Goal: Task Accomplishment & Management: Use online tool/utility

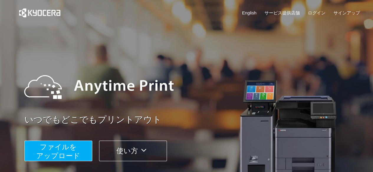
click at [71, 153] on span "ファイルを ​​アップロード" at bounding box center [58, 151] width 44 height 17
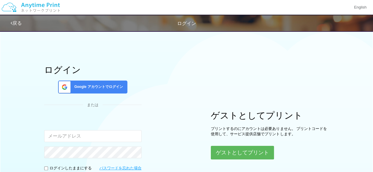
click at [245, 165] on div "ログイン Google アカウントでログイン または 入力されたメールアドレスまたはパスワードが正しくありません。 ログインしたままにする パスワードを忘れた…" at bounding box center [187, 117] width 354 height 178
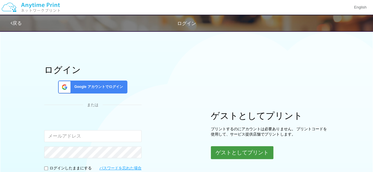
click at [243, 156] on button "ゲストとしてプリント" at bounding box center [242, 153] width 63 height 13
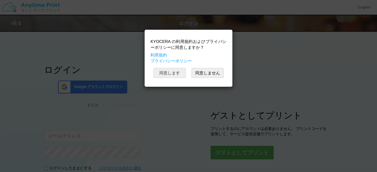
click at [170, 76] on button "同意します" at bounding box center [170, 73] width 32 height 10
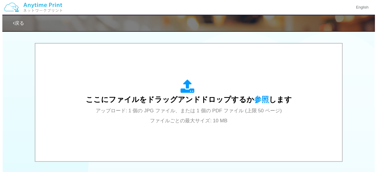
scroll to position [180, 0]
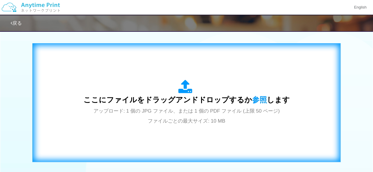
click at [192, 106] on div "ここにファイルをドラッグアンドドロップするか 参照 します アップロード: 1 個の JPG ファイル、または 1 個の PDF ファイル (上限 50 ペー…" at bounding box center [186, 103] width 206 height 46
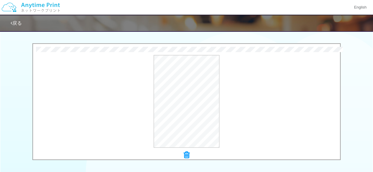
click at [190, 156] on div at bounding box center [186, 156] width 307 height 8
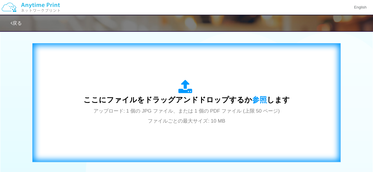
click at [178, 114] on span "アップロード: 1 個の JPG ファイル、または 1 個の PDF ファイル (上限 50 ページ) ファイルごとの最大サイズ: 10 MB" at bounding box center [186, 117] width 186 height 16
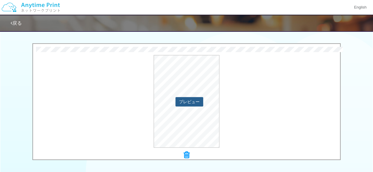
click at [192, 104] on button "プレビュー" at bounding box center [189, 101] width 28 height 9
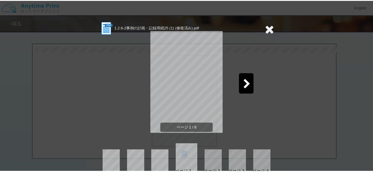
scroll to position [12, 0]
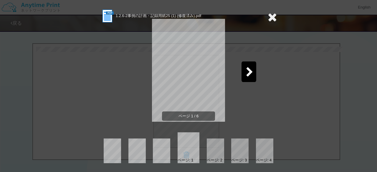
click at [207, 151] on div at bounding box center [215, 151] width 17 height 25
click at [239, 155] on div at bounding box center [239, 151] width 17 height 25
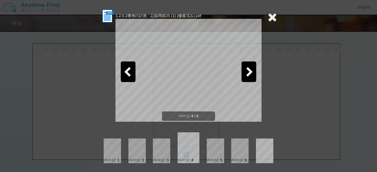
click at [219, 151] on div at bounding box center [215, 151] width 17 height 25
click at [215, 153] on div at bounding box center [215, 151] width 17 height 25
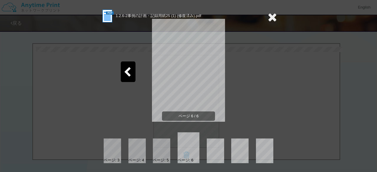
click at [269, 22] on icon at bounding box center [272, 17] width 9 height 12
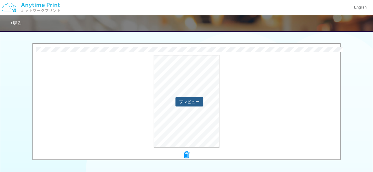
click at [190, 103] on button "プレビュー" at bounding box center [189, 101] width 28 height 9
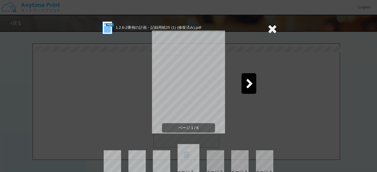
click at [247, 83] on icon at bounding box center [249, 84] width 7 height 10
click at [248, 86] on icon at bounding box center [249, 84] width 7 height 10
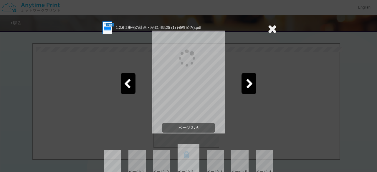
click at [248, 86] on icon at bounding box center [249, 84] width 7 height 10
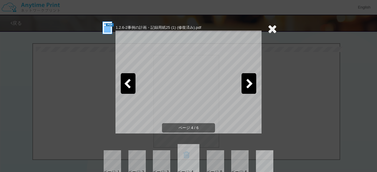
click at [248, 86] on icon at bounding box center [249, 84] width 7 height 10
click at [269, 27] on icon at bounding box center [272, 29] width 9 height 12
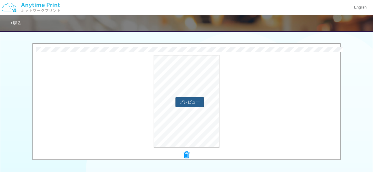
scroll to position [276, 0]
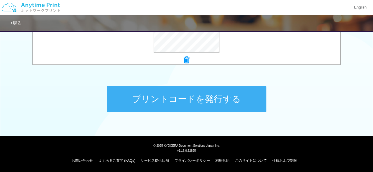
click at [188, 101] on button "プリントコードを発行する" at bounding box center [186, 99] width 159 height 27
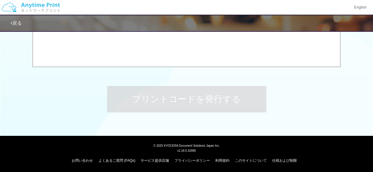
scroll to position [0, 0]
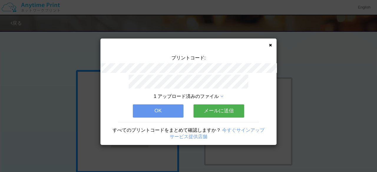
click at [172, 107] on button "OK" at bounding box center [158, 111] width 51 height 13
